Goal: Information Seeking & Learning: Learn about a topic

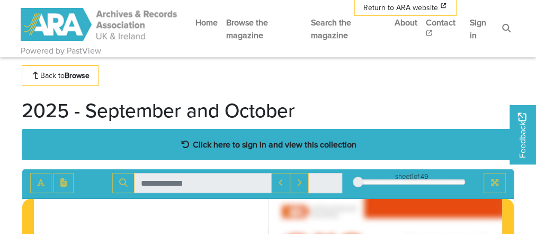
scroll to position [42, 0]
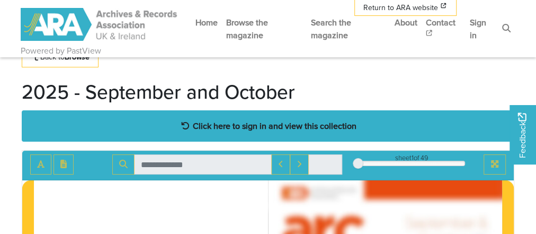
click at [221, 125] on strong "Click here to sign in and view this collection" at bounding box center [275, 126] width 164 height 12
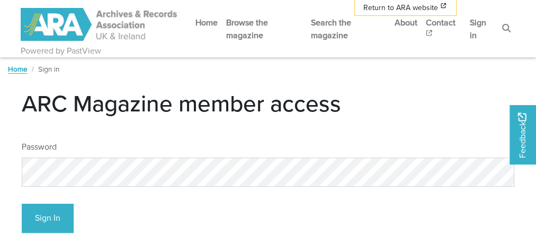
click at [74, 225] on div "Sign In" at bounding box center [268, 214] width 493 height 38
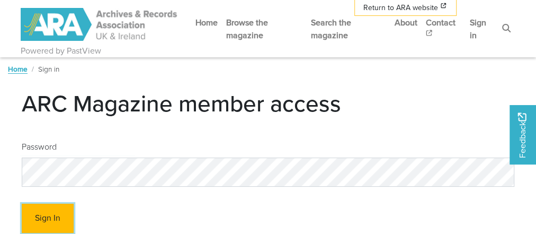
click at [55, 224] on button "Sign In" at bounding box center [48, 217] width 52 height 29
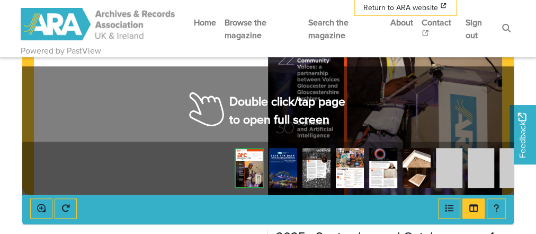
scroll to position [339, 0]
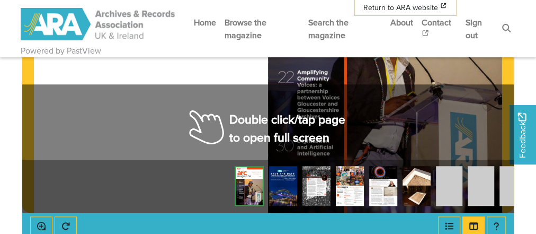
click at [295, 105] on div at bounding box center [385, 47] width 234 height 332
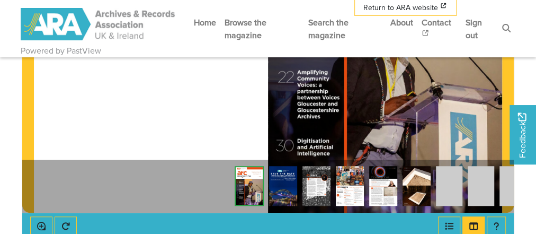
click at [294, 115] on div at bounding box center [385, 47] width 234 height 332
click at [349, 87] on div at bounding box center [385, 47] width 234 height 332
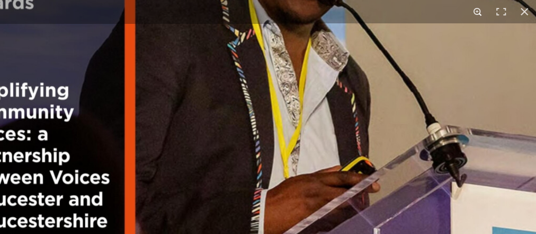
click at [485, 12] on button at bounding box center [477, 11] width 23 height 23
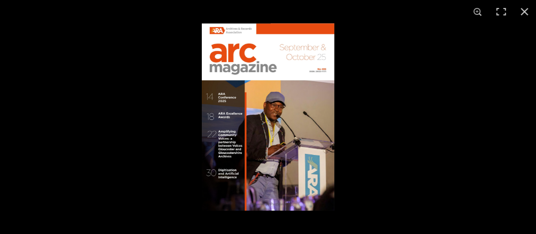
click at [325, 123] on img at bounding box center [268, 116] width 132 height 187
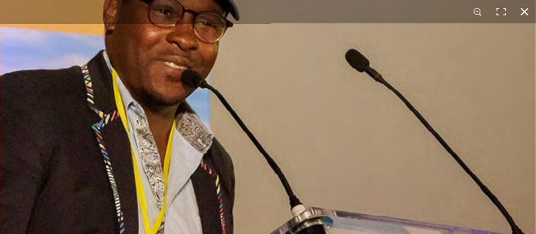
click at [525, 17] on button at bounding box center [524, 11] width 23 height 23
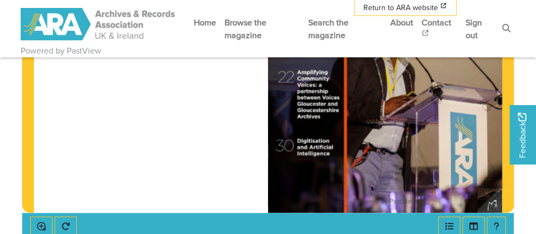
scroll to position [424, 0]
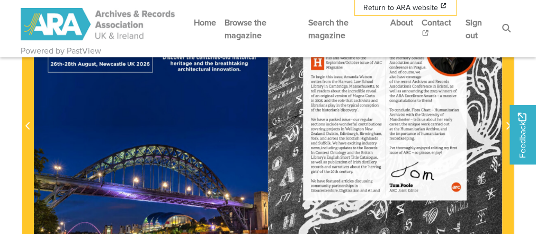
scroll to position [254, 0]
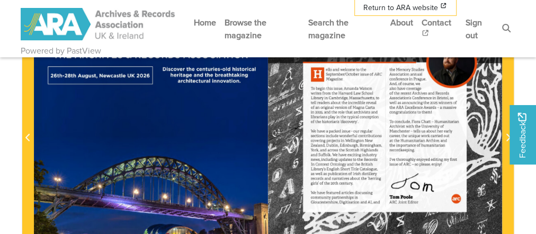
click at [499, 115] on div at bounding box center [385, 132] width 234 height 332
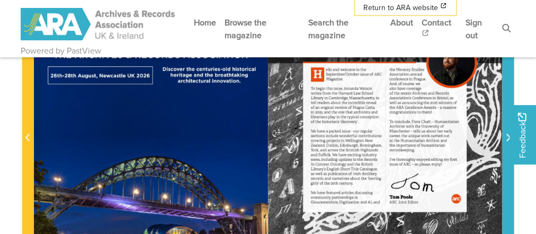
click at [504, 117] on span "Next Page" at bounding box center [508, 131] width 11 height 331
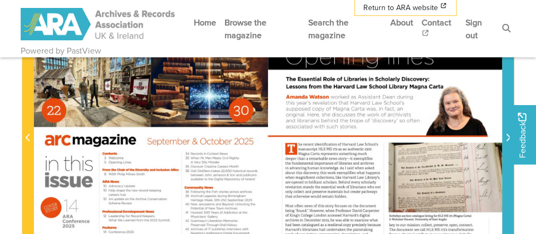
click at [504, 117] on span "Next Page" at bounding box center [508, 131] width 11 height 331
